Goal: Information Seeking & Learning: Learn about a topic

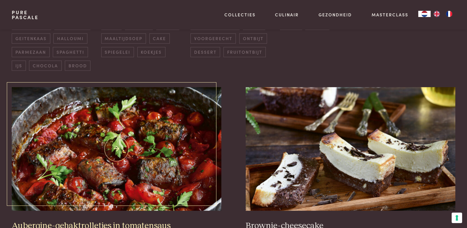
scroll to position [247, 0]
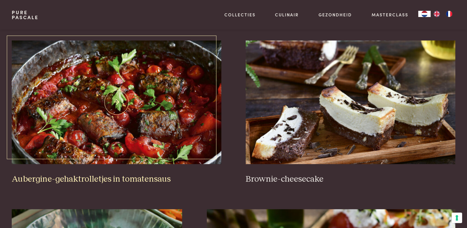
click at [133, 101] on img at bounding box center [116, 101] width 209 height 123
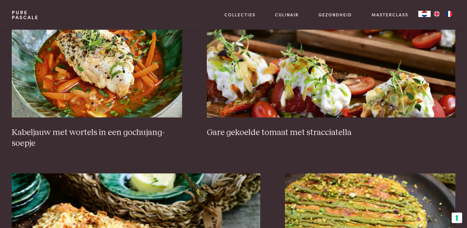
scroll to position [463, 0]
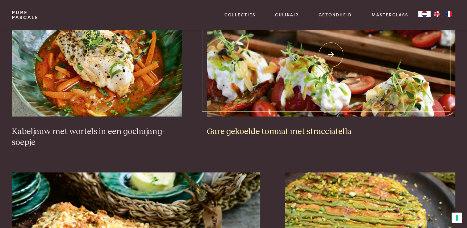
click at [281, 89] on img at bounding box center [331, 54] width 248 height 123
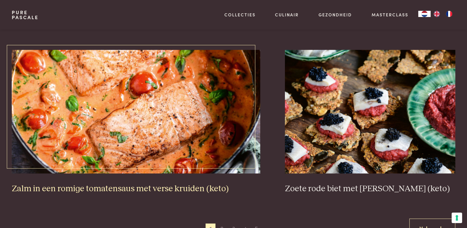
scroll to position [1141, 0]
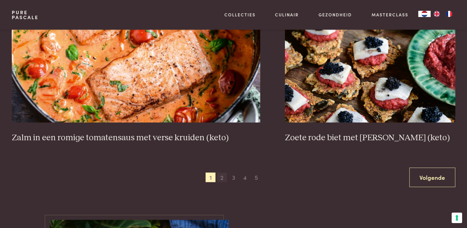
click at [222, 175] on span "2" at bounding box center [222, 177] width 10 height 10
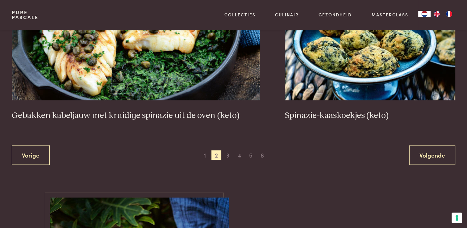
scroll to position [1190, 0]
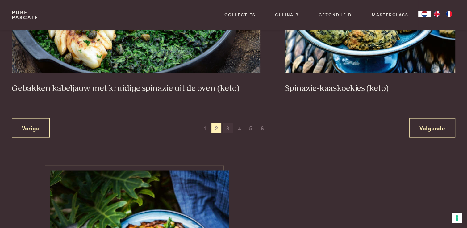
click at [227, 124] on span "3" at bounding box center [228, 128] width 10 height 10
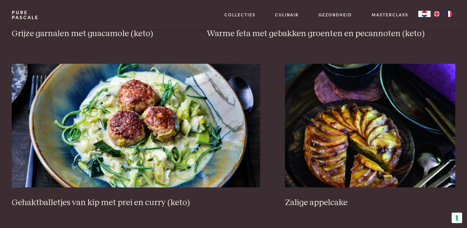
scroll to position [1160, 0]
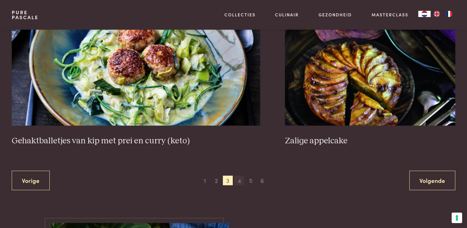
click at [238, 181] on span "4" at bounding box center [239, 180] width 10 height 10
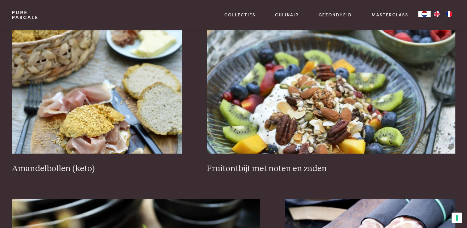
scroll to position [944, 0]
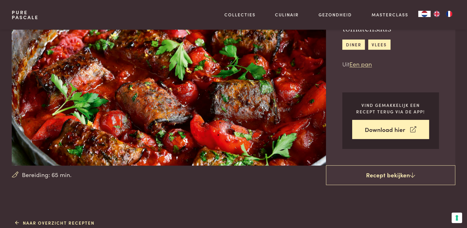
scroll to position [62, 0]
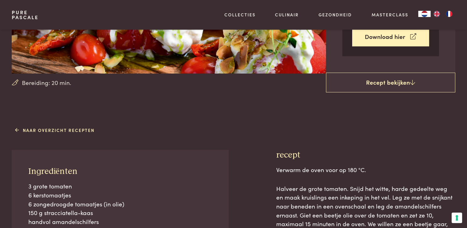
scroll to position [185, 0]
